Goal: Transaction & Acquisition: Obtain resource

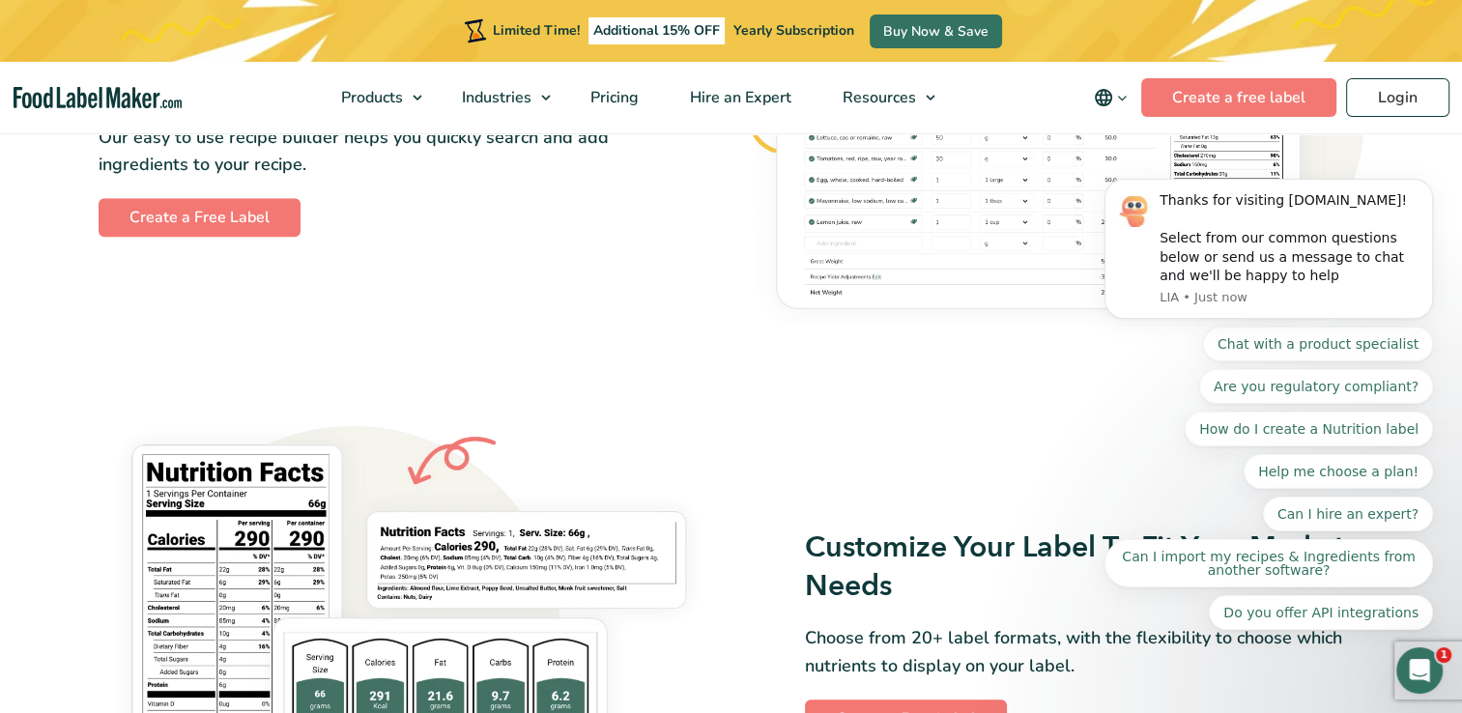
scroll to position [1256, 0]
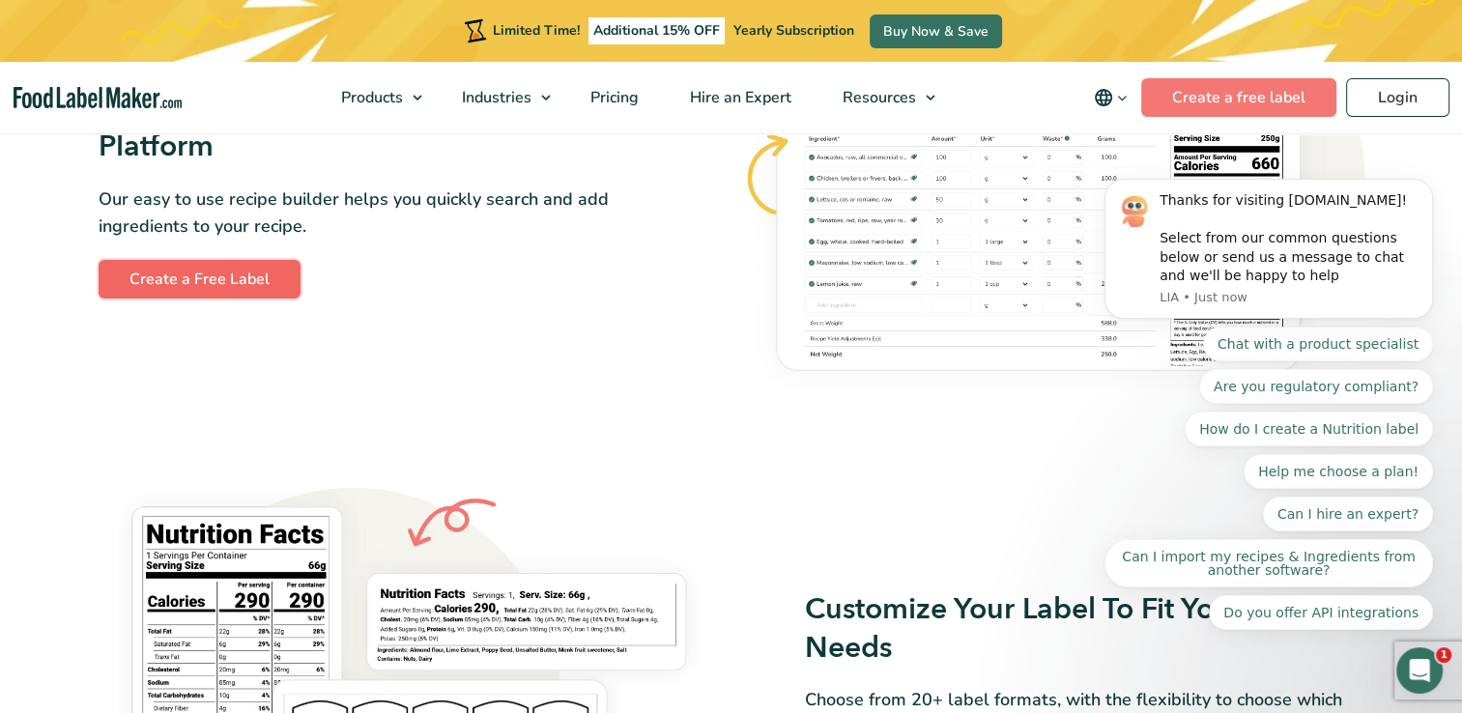
click at [228, 282] on link "Create a Free Label" at bounding box center [200, 279] width 202 height 39
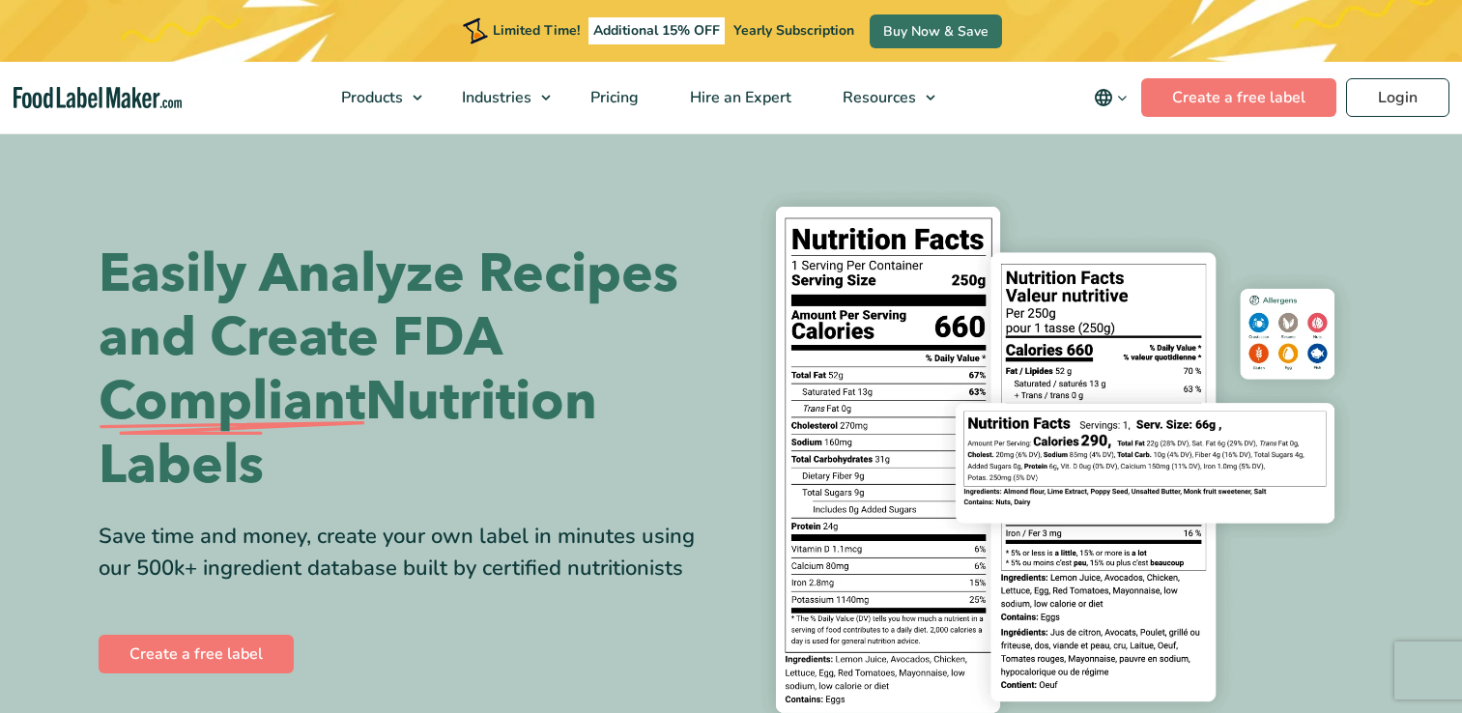
scroll to position [1248, 0]
